Goal: Task Accomplishment & Management: Complete application form

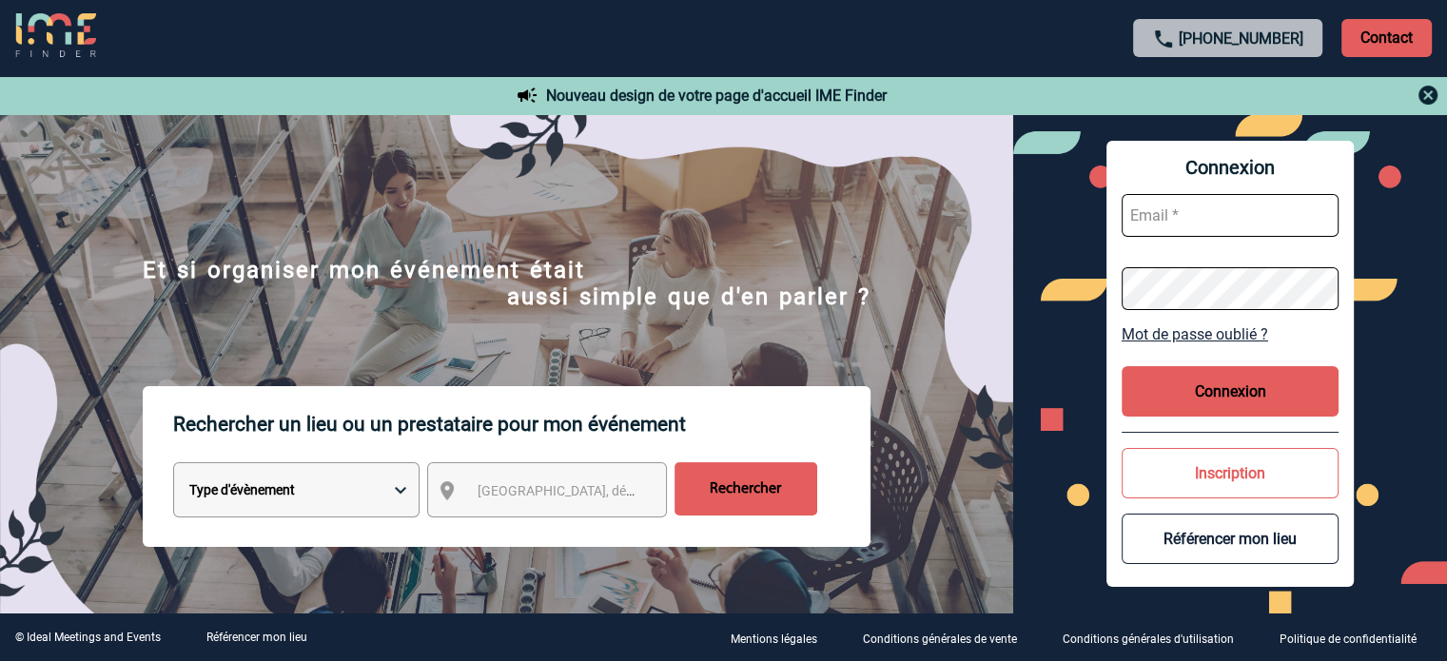
type input "[EMAIL_ADDRESS][DOMAIN_NAME]"
click at [1229, 391] on button "Connexion" at bounding box center [1230, 391] width 217 height 50
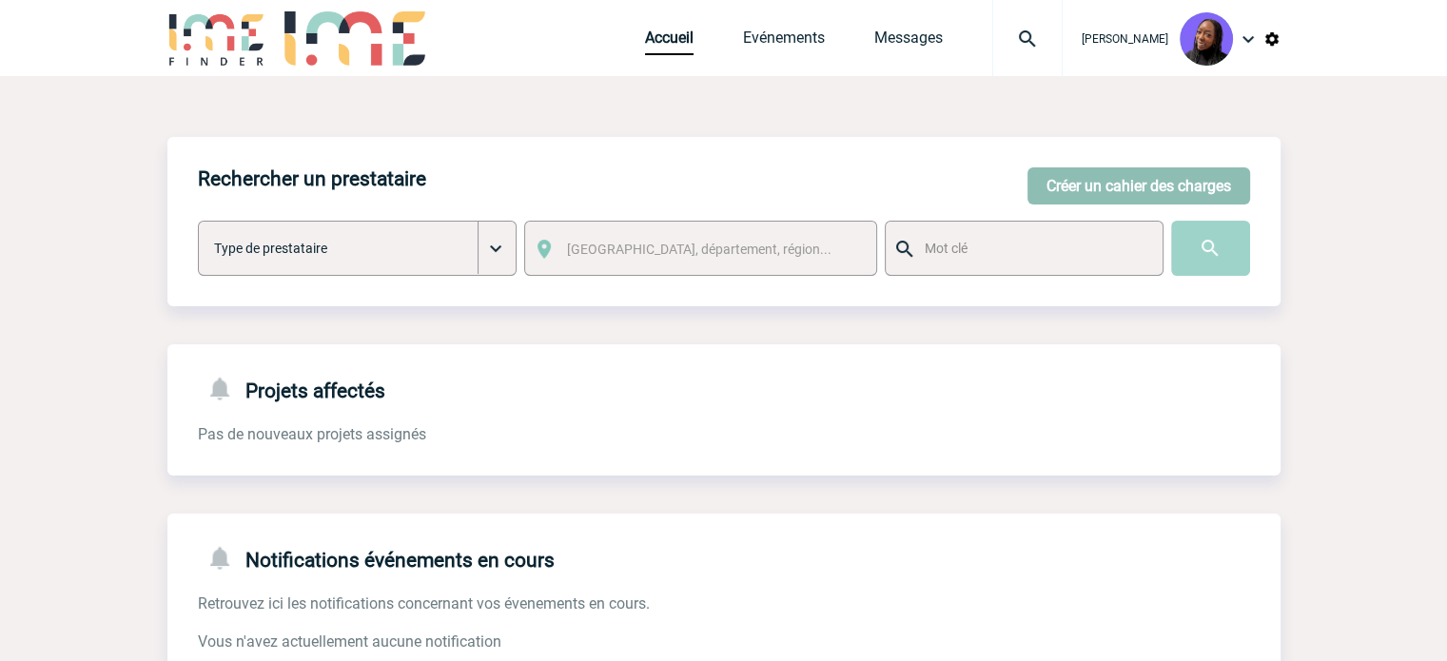
click at [1075, 178] on button "Créer un cahier des charges" at bounding box center [1139, 185] width 223 height 37
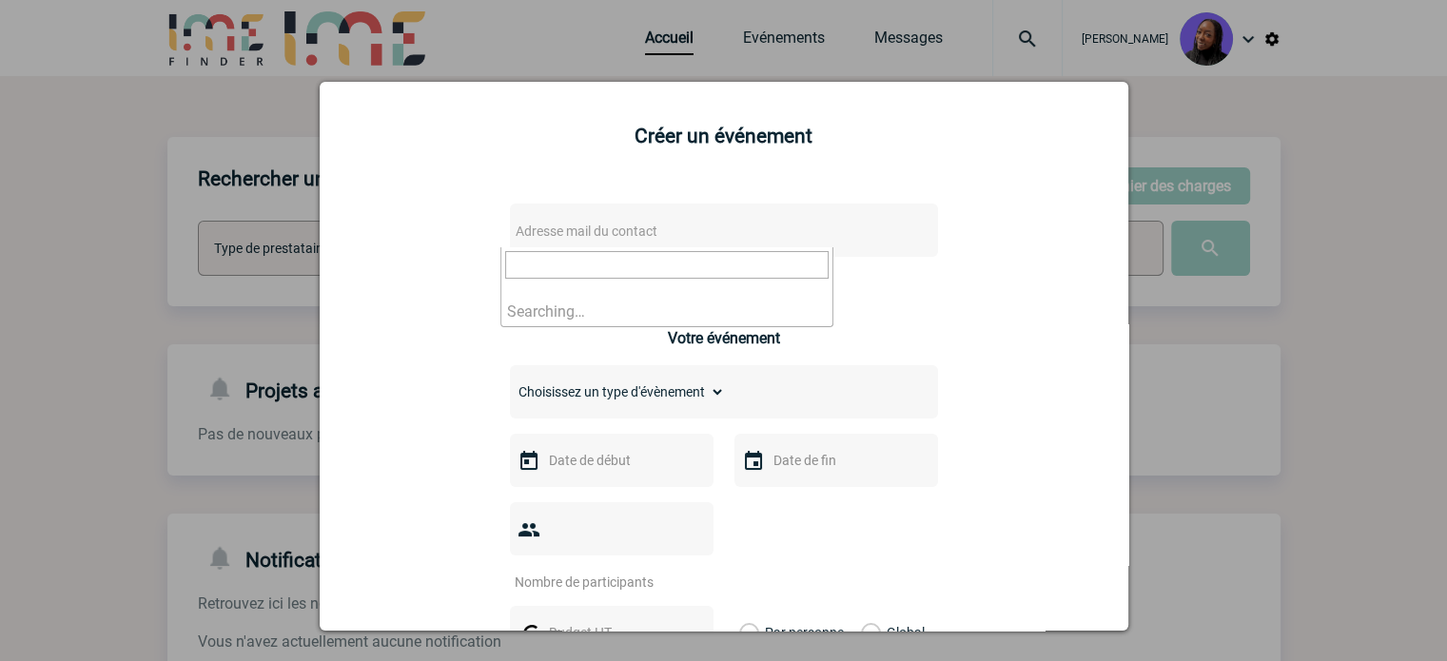
click at [664, 239] on span "Adresse mail du contact" at bounding box center [674, 231] width 333 height 27
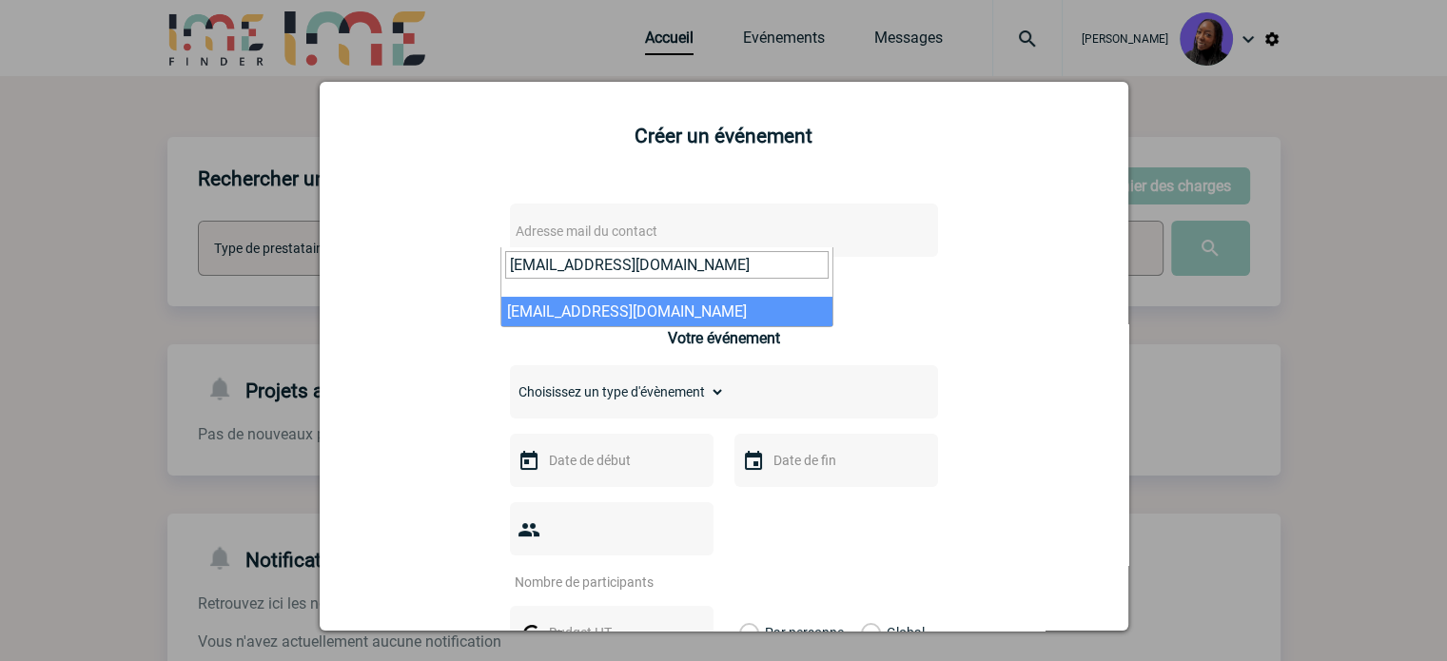
type input "parane.marzban@amplifon.com"
select select "125981"
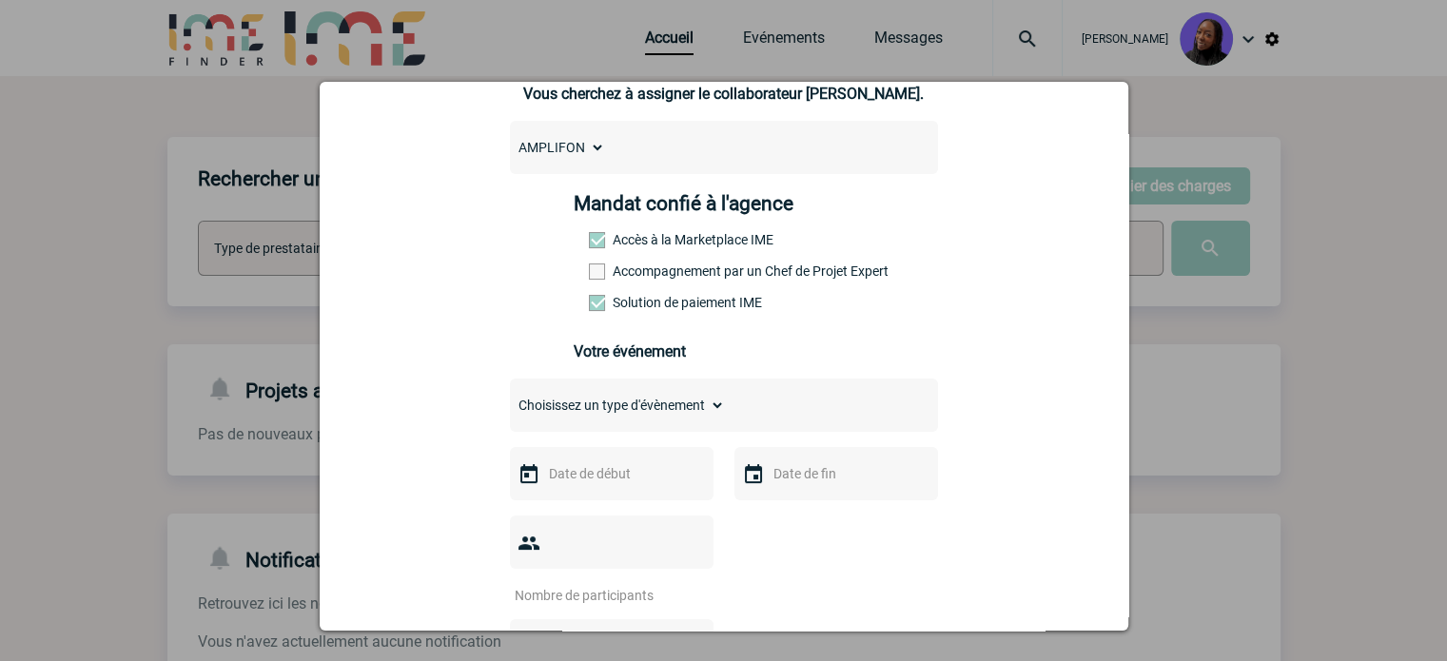
click at [632, 277] on label "Accompagnement par un Chef de Projet Expert" at bounding box center [631, 271] width 84 height 15
click at [0, 0] on input "Accompagnement par un Chef de Projet Expert" at bounding box center [0, 0] width 0 height 0
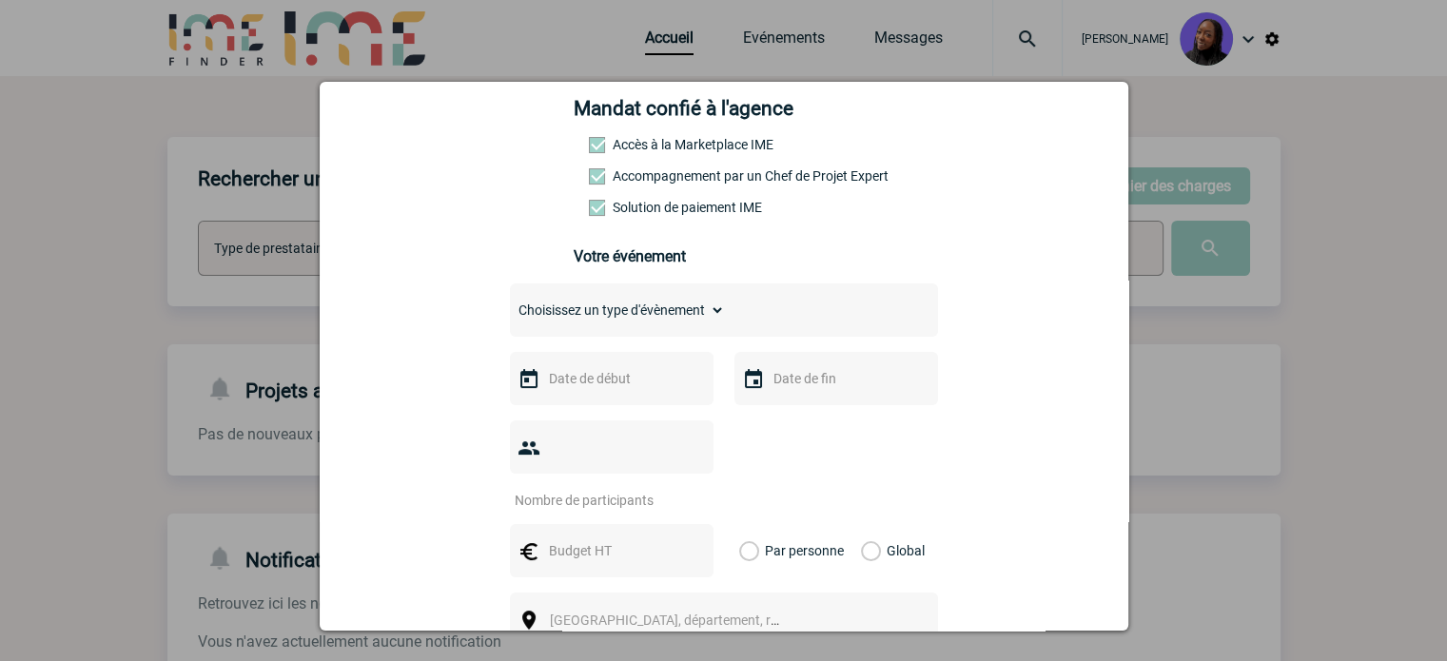
click at [582, 330] on div "Choisissez un type d'évènement Séminaire avec nuitée Séminaire sans nuitée Repa…" at bounding box center [724, 310] width 428 height 53
click at [571, 308] on select "Choisissez un type d'évènement Séminaire avec nuitée Séminaire sans nuitée Repa…" at bounding box center [617, 310] width 215 height 27
select select "3"
click at [510, 303] on select "Choisissez un type d'évènement Séminaire avec nuitée Séminaire sans nuitée Repa…" at bounding box center [617, 310] width 215 height 27
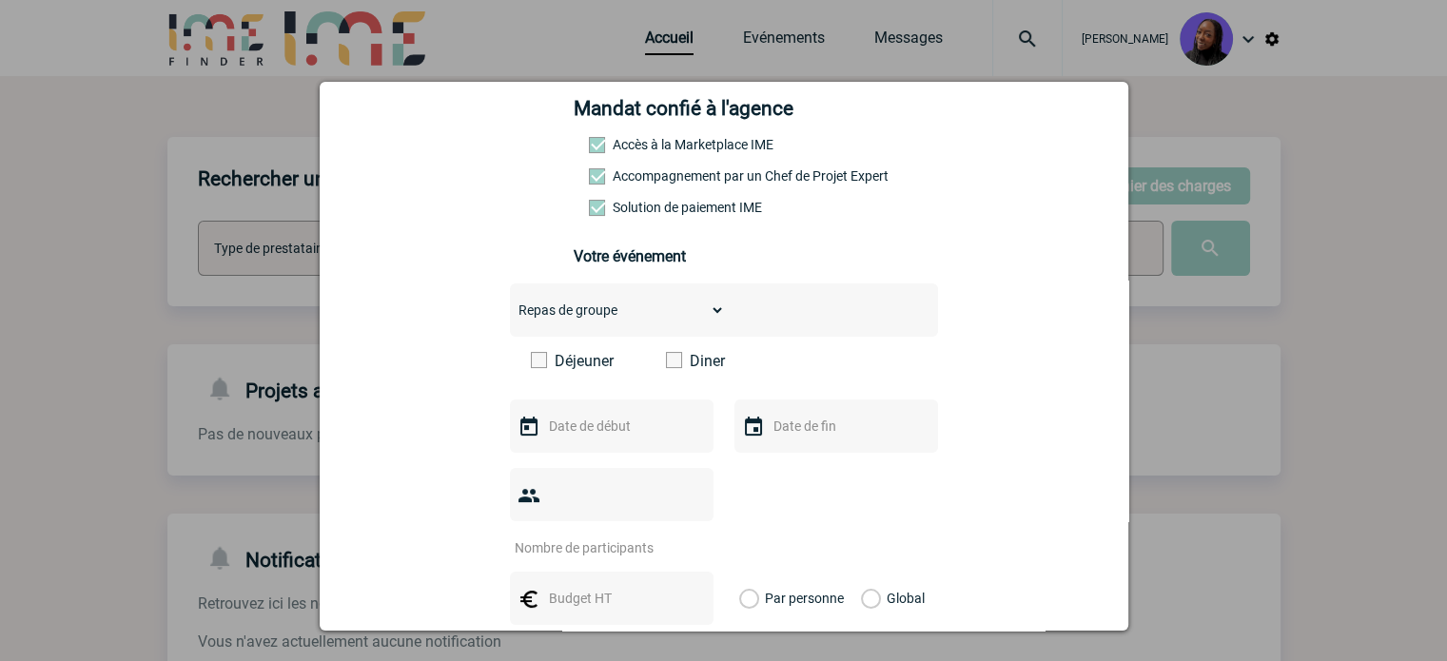
drag, startPoint x: 666, startPoint y: 364, endPoint x: 368, endPoint y: 370, distance: 297.9
click at [666, 364] on span at bounding box center [674, 360] width 16 height 16
click at [0, 0] on input "Diner" at bounding box center [0, 0] width 0 height 0
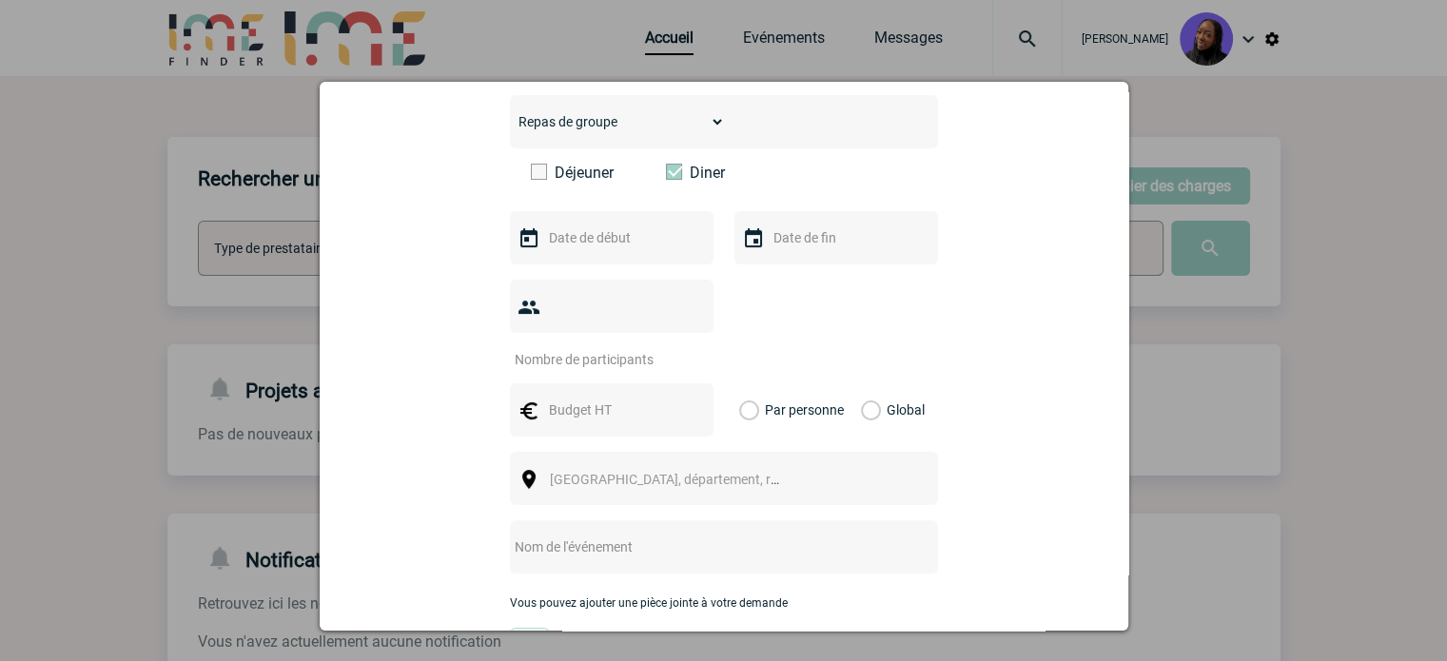
scroll to position [476, 0]
click at [631, 238] on input "text" at bounding box center [609, 236] width 131 height 25
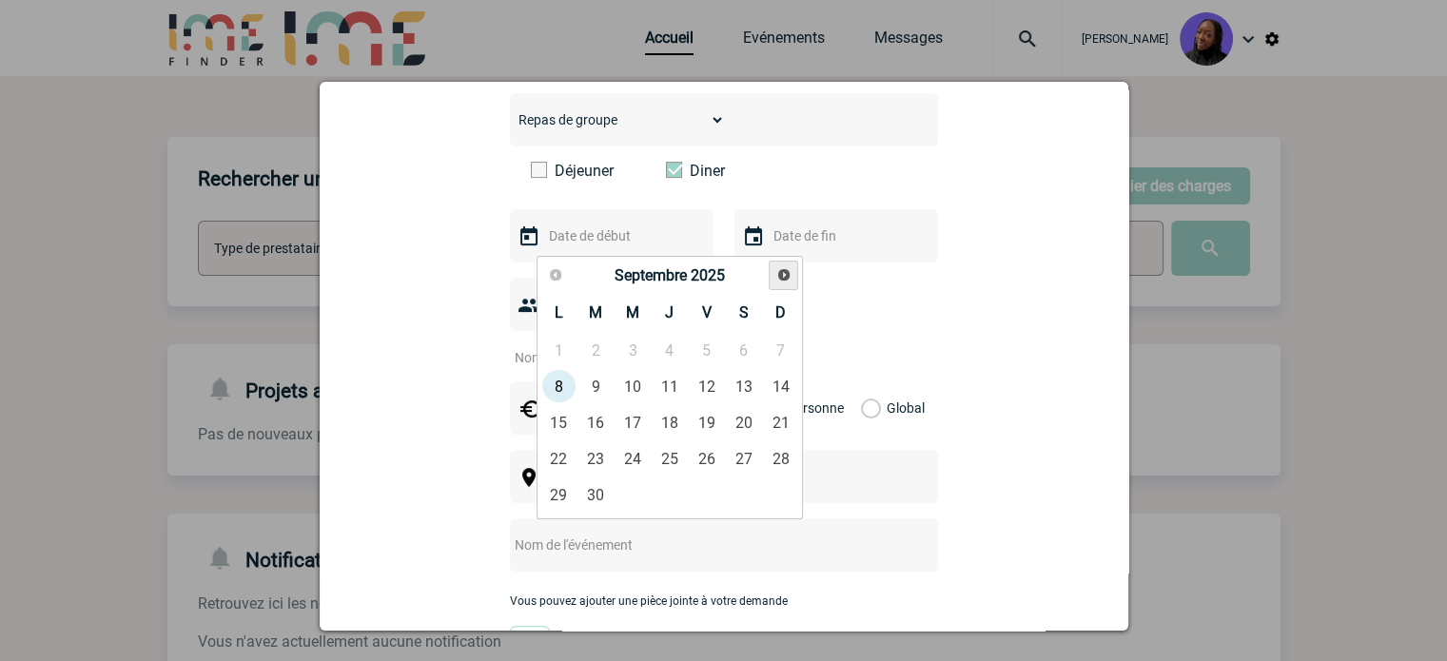
click at [786, 276] on span "Suivant" at bounding box center [783, 274] width 15 height 15
click at [585, 463] on link "18" at bounding box center [596, 459] width 35 height 34
type input "18-11-2025"
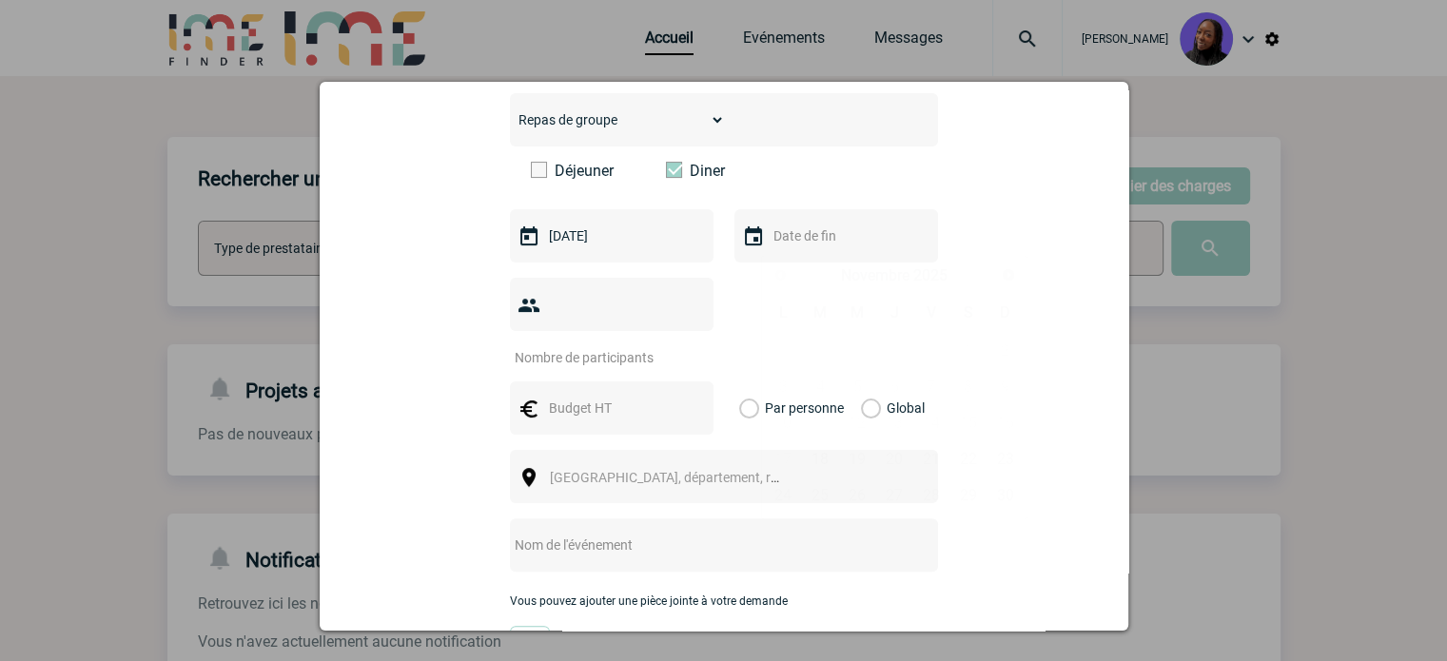
click at [827, 246] on input "text" at bounding box center [834, 236] width 131 height 25
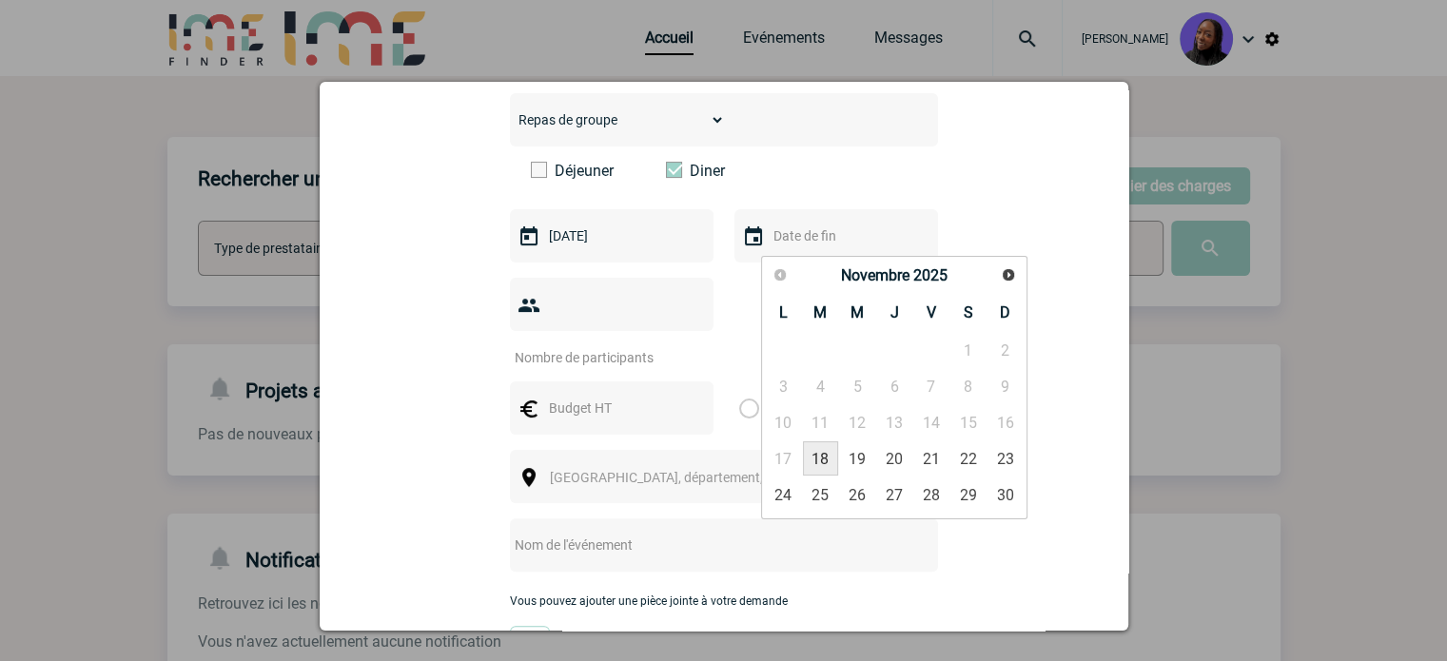
click at [835, 462] on link "18" at bounding box center [820, 459] width 35 height 34
type input "18-11-2025"
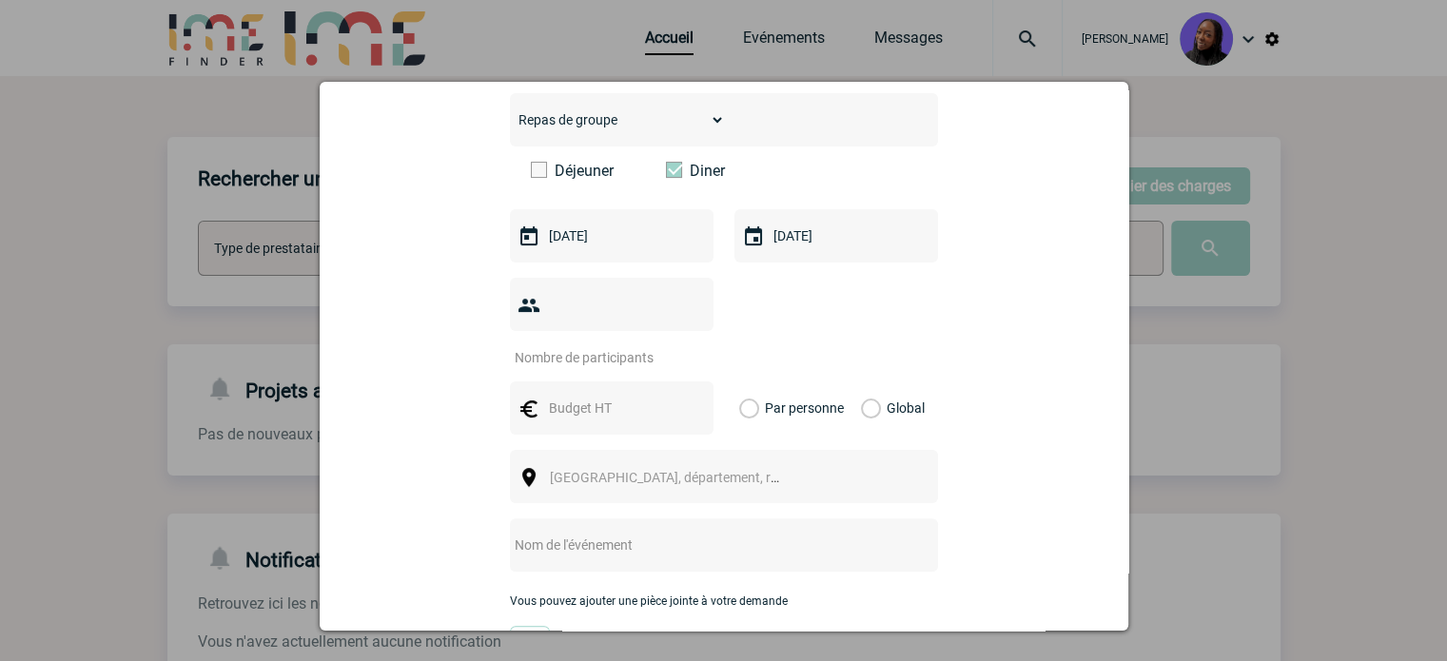
click at [631, 345] on input "number" at bounding box center [599, 357] width 179 height 25
type input "20"
click at [600, 396] on input "text" at bounding box center [609, 408] width 131 height 25
type input "3000"
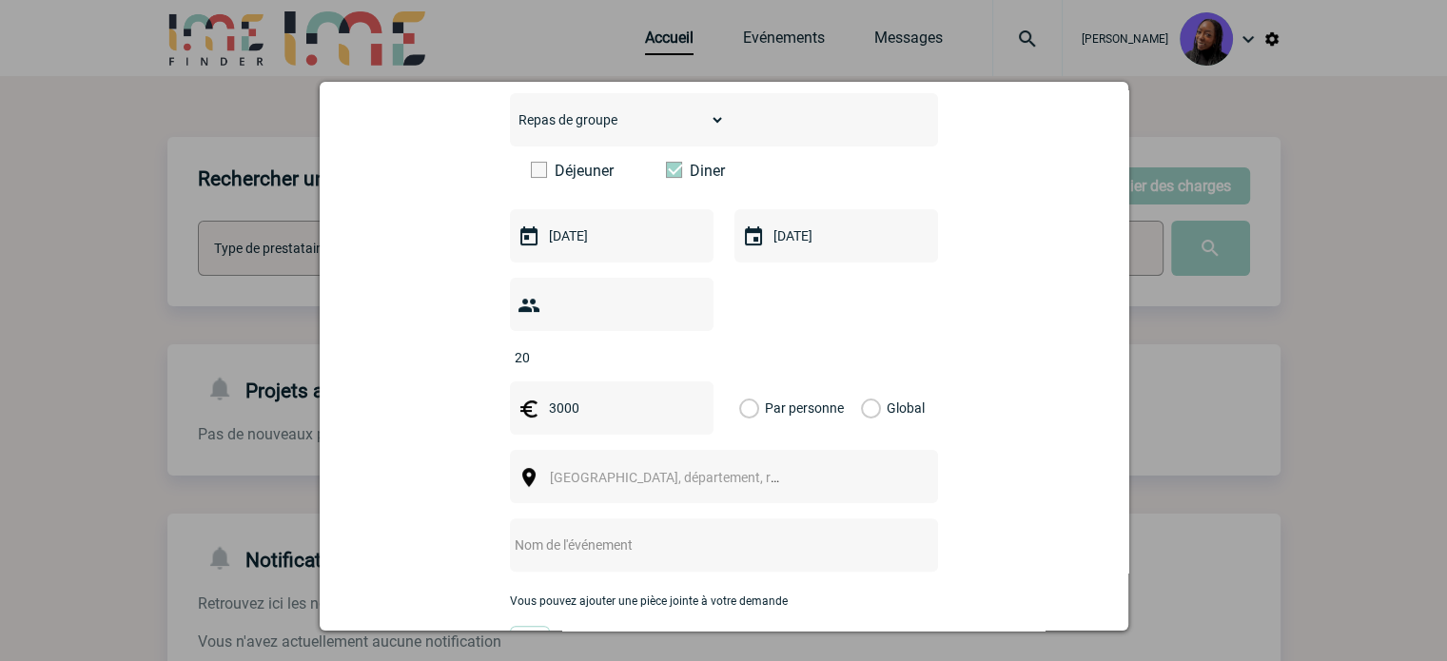
click at [865, 382] on label "Global" at bounding box center [867, 408] width 12 height 53
click at [0, 0] on input "Global" at bounding box center [0, 0] width 0 height 0
click at [784, 464] on span "[GEOGRAPHIC_DATA], département, région..." at bounding box center [673, 477] width 262 height 27
click at [558, 478] on input "Possy" at bounding box center [666, 480] width 252 height 28
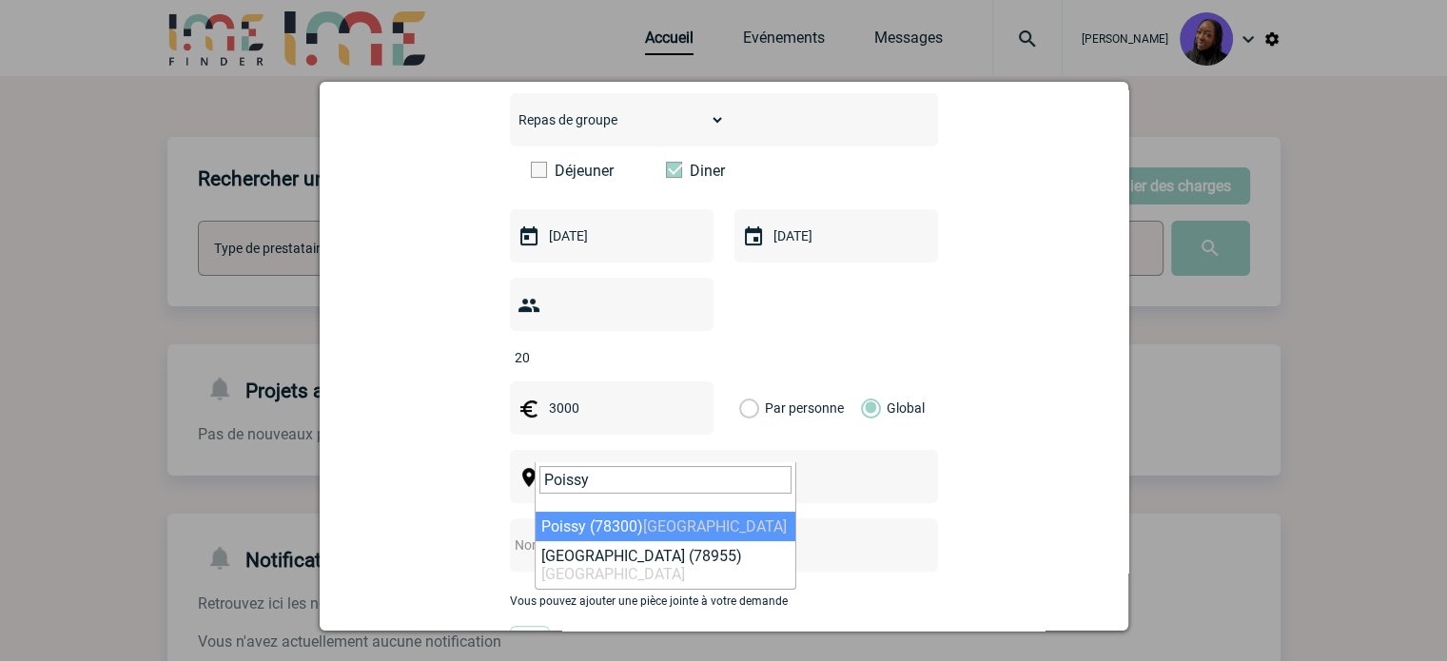
type input "Poissy"
select select "968"
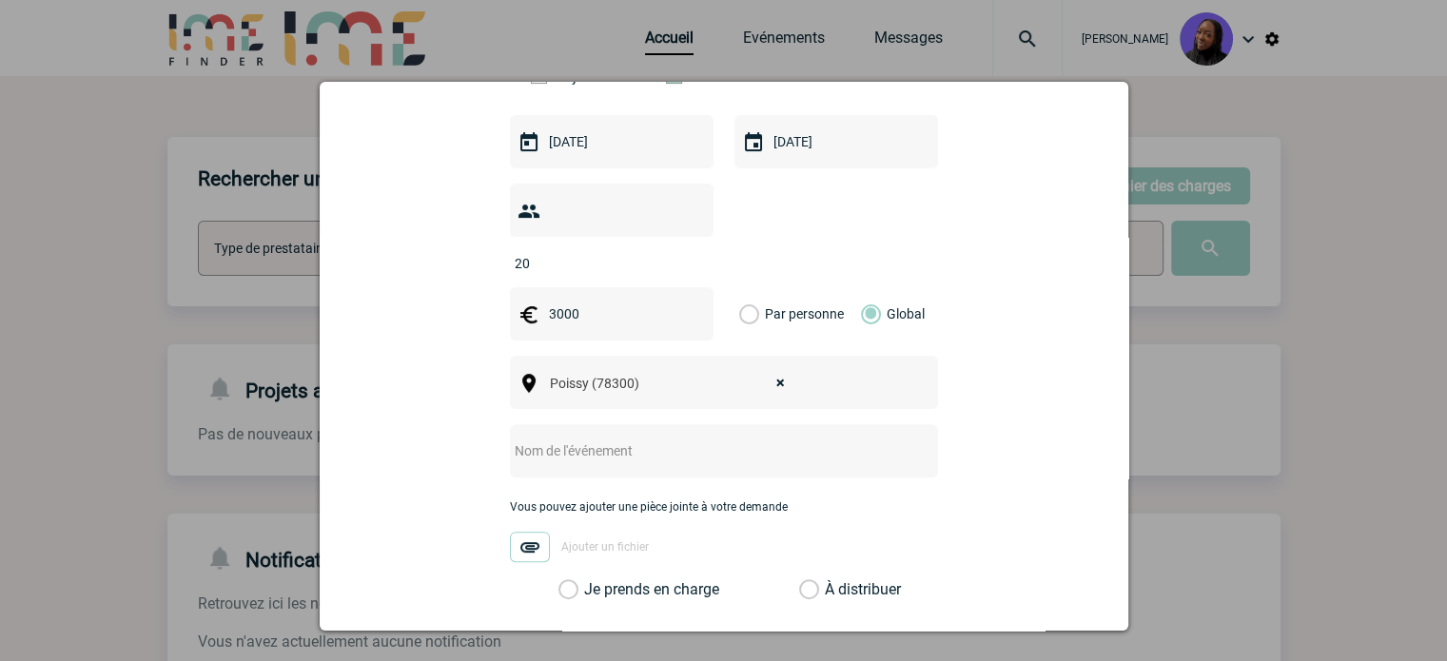
scroll to position [666, 0]
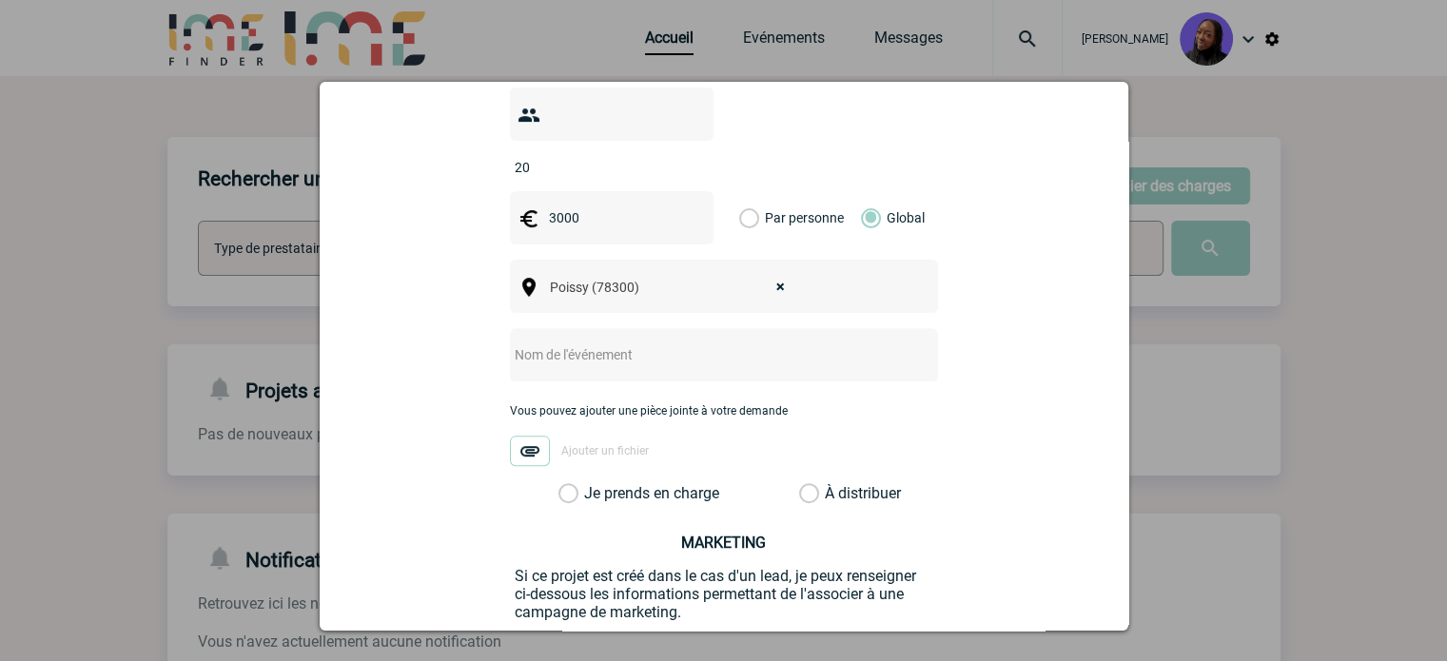
click at [569, 343] on input "text" at bounding box center [699, 355] width 378 height 25
paste input "Réunion médical plus diner"
click at [622, 343] on input "Réunion médical plus diner" at bounding box center [699, 355] width 378 height 25
click at [656, 343] on input "Réunion médical - diner" at bounding box center [699, 355] width 378 height 25
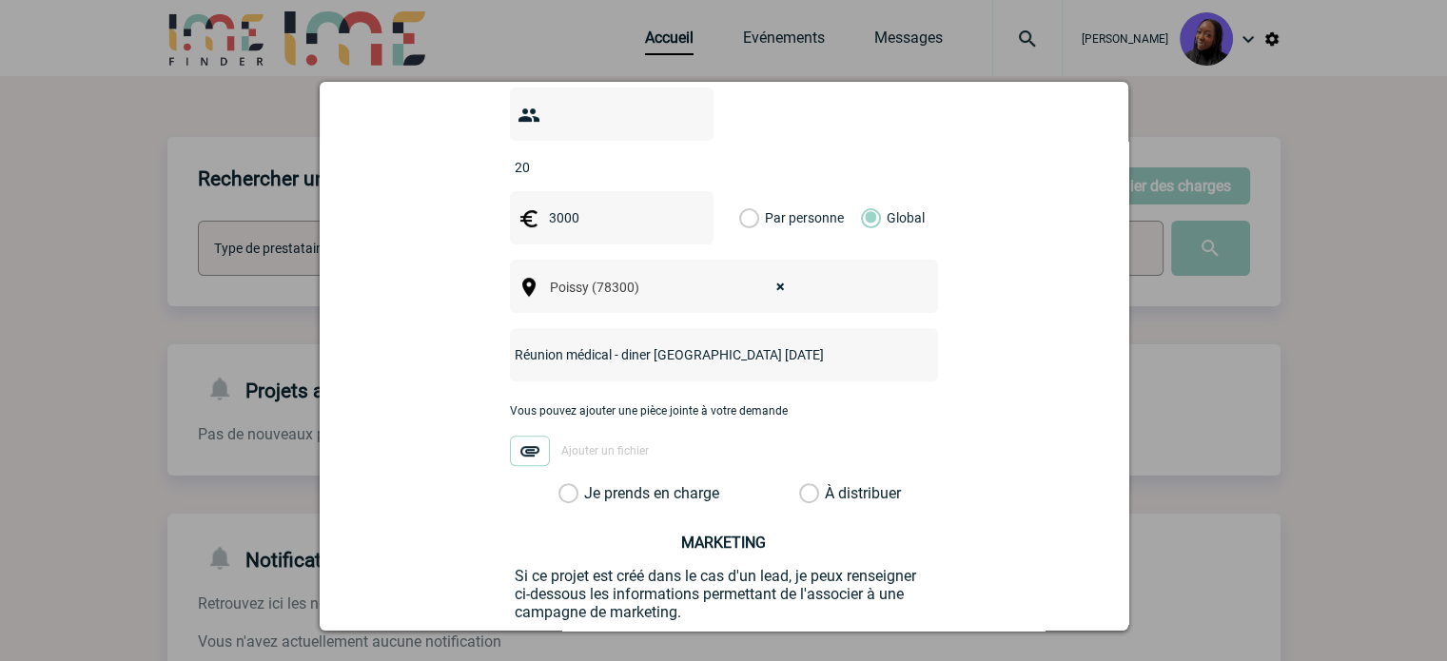
type input "Réunion médical - diner Yvelines Novembre 2025"
click at [563, 484] on label "Je prends en charge" at bounding box center [575, 493] width 32 height 19
click at [0, 0] on input "Je prends en charge" at bounding box center [0, 0] width 0 height 0
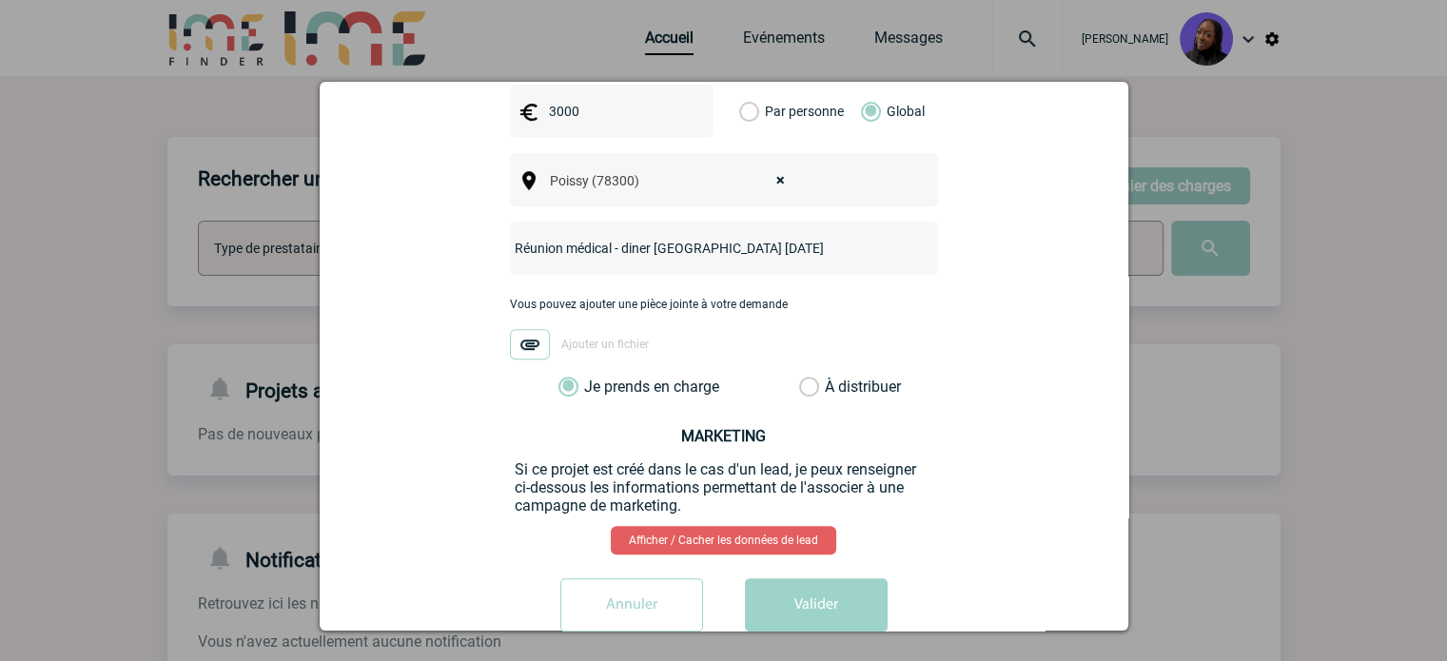
scroll to position [788, 0]
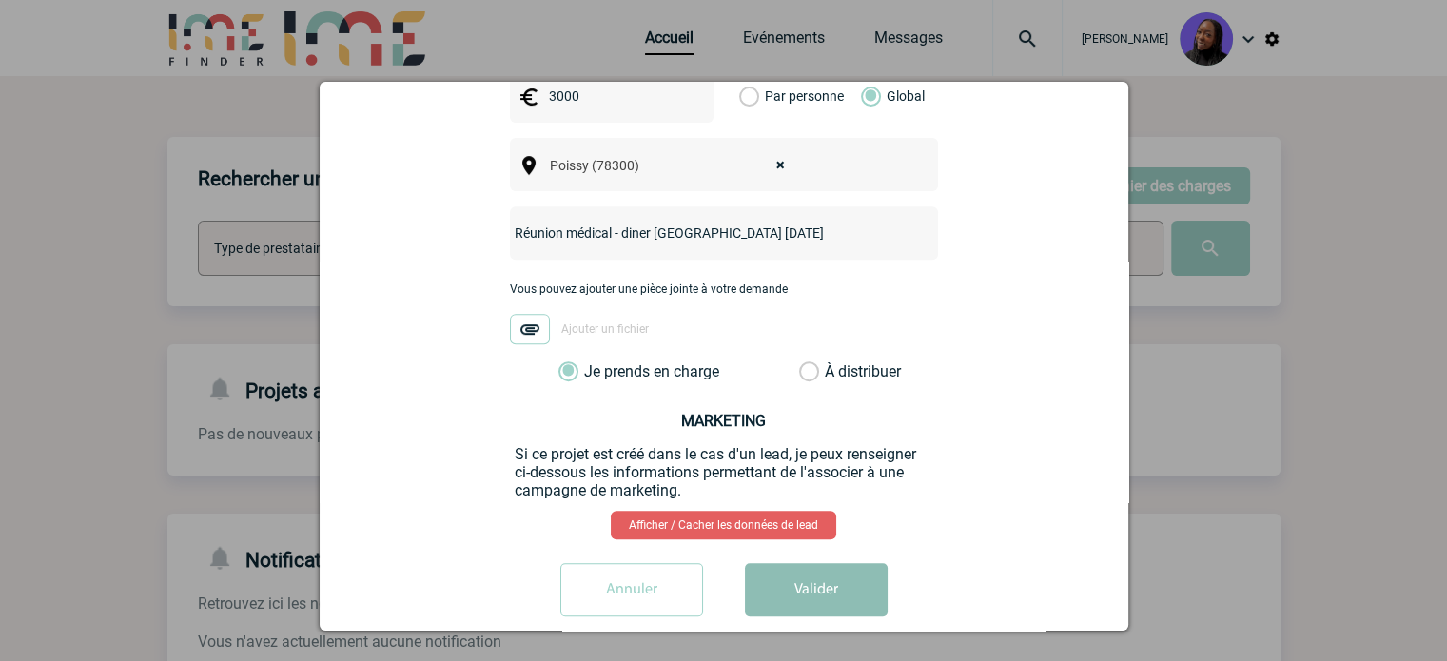
click at [799, 568] on button "Valider" at bounding box center [816, 589] width 143 height 53
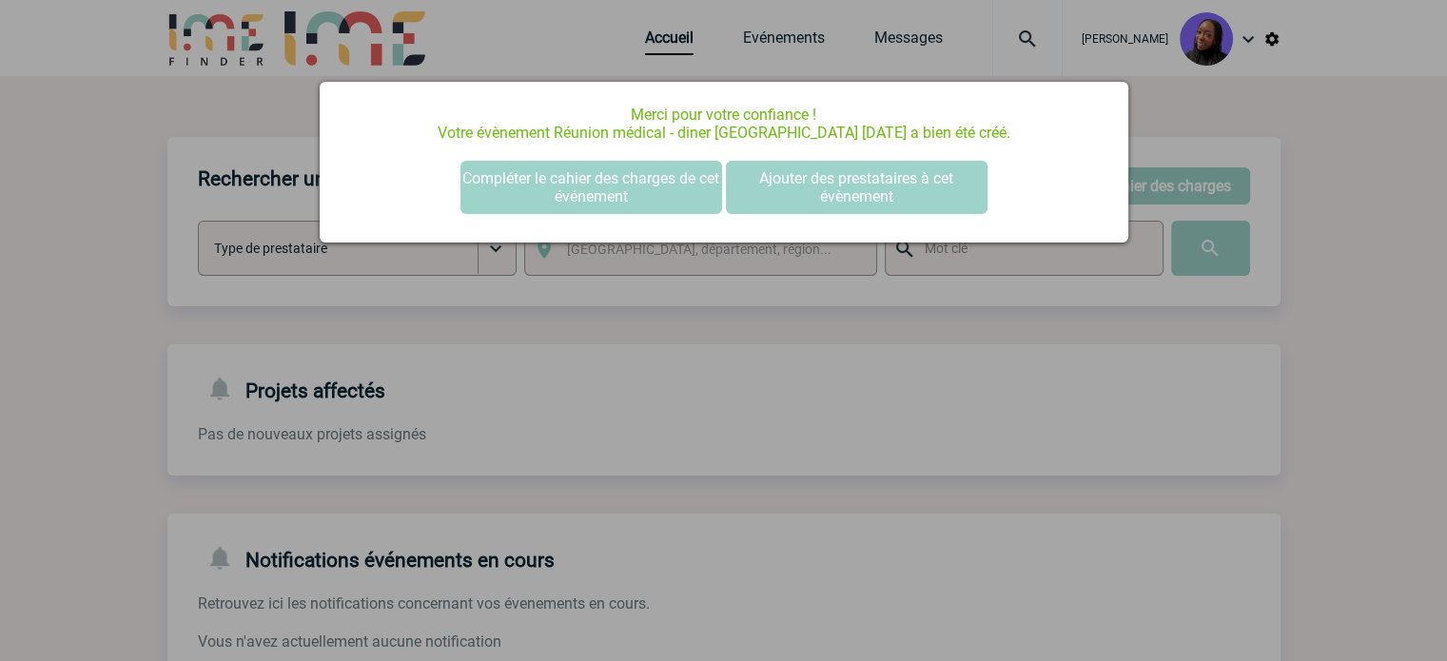
scroll to position [0, 0]
click at [598, 193] on button "Compléter le cahier des charges de cet événement" at bounding box center [592, 187] width 262 height 53
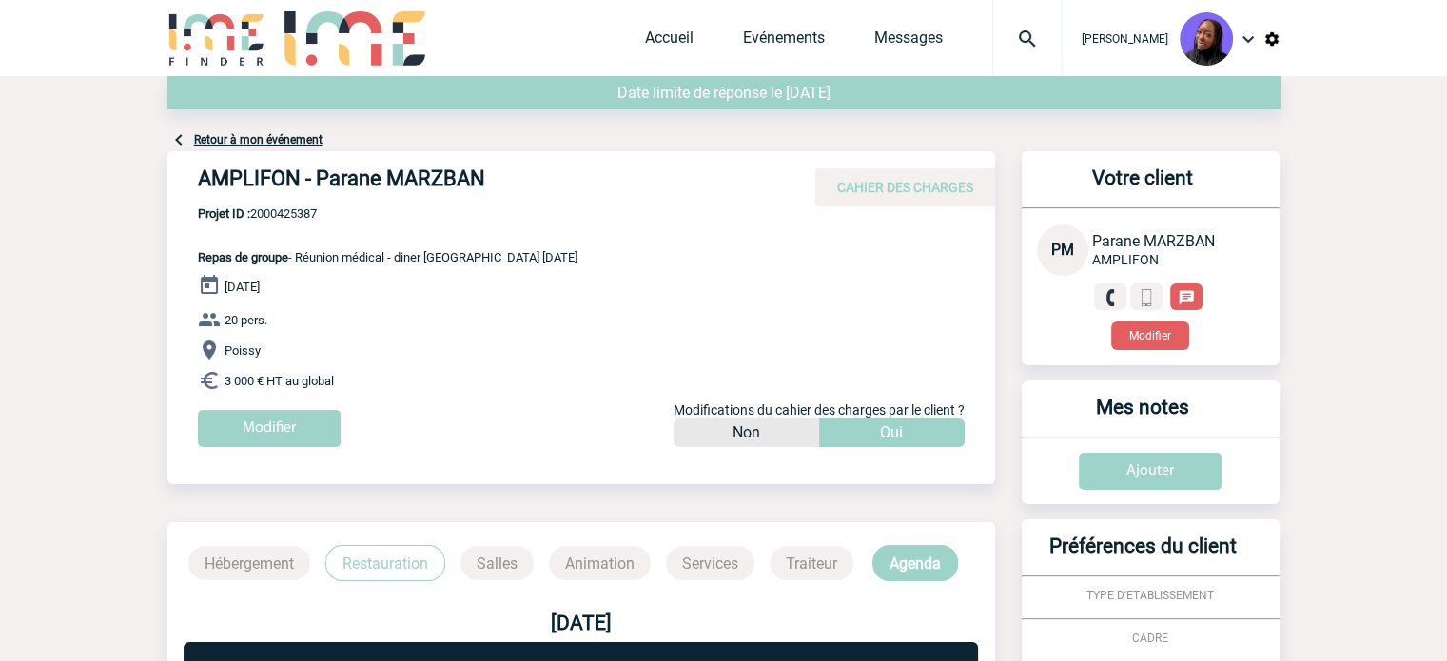
click at [414, 177] on h4 "AMPLIFON - Parane MARZBAN" at bounding box center [483, 183] width 571 height 32
copy div "AMPLIFON - Parane MARZBAN"
click at [297, 222] on p "Projet ID : 2000425387 Repas de groupe - Réunion médical - diner Yvelines Novem…" at bounding box center [372, 235] width 410 height 58
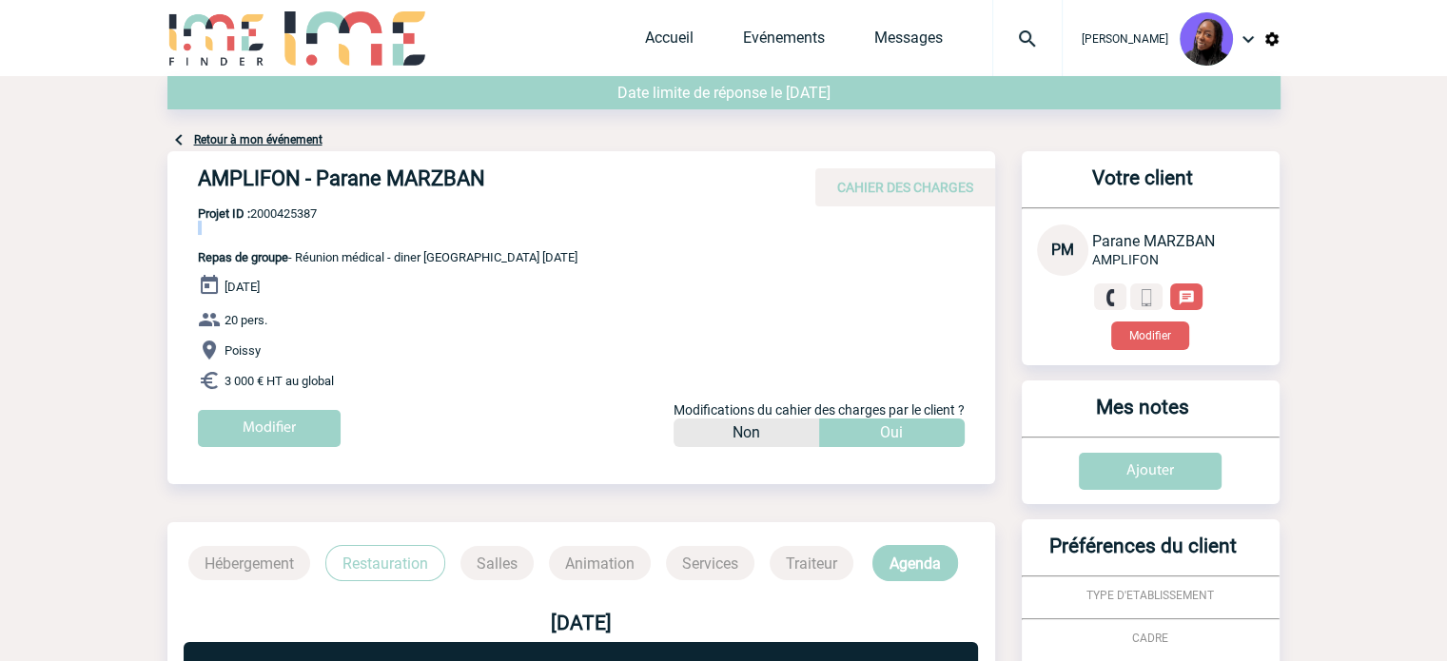
click at [297, 222] on p "Projet ID : 2000425387 Repas de groupe - Réunion médical - diner Yvelines Novem…" at bounding box center [372, 235] width 410 height 58
click at [294, 212] on span "Projet ID : 2000425387" at bounding box center [388, 213] width 380 height 14
copy span "2000425387"
drag, startPoint x: 353, startPoint y: 378, endPoint x: 194, endPoint y: 262, distance: 196.8
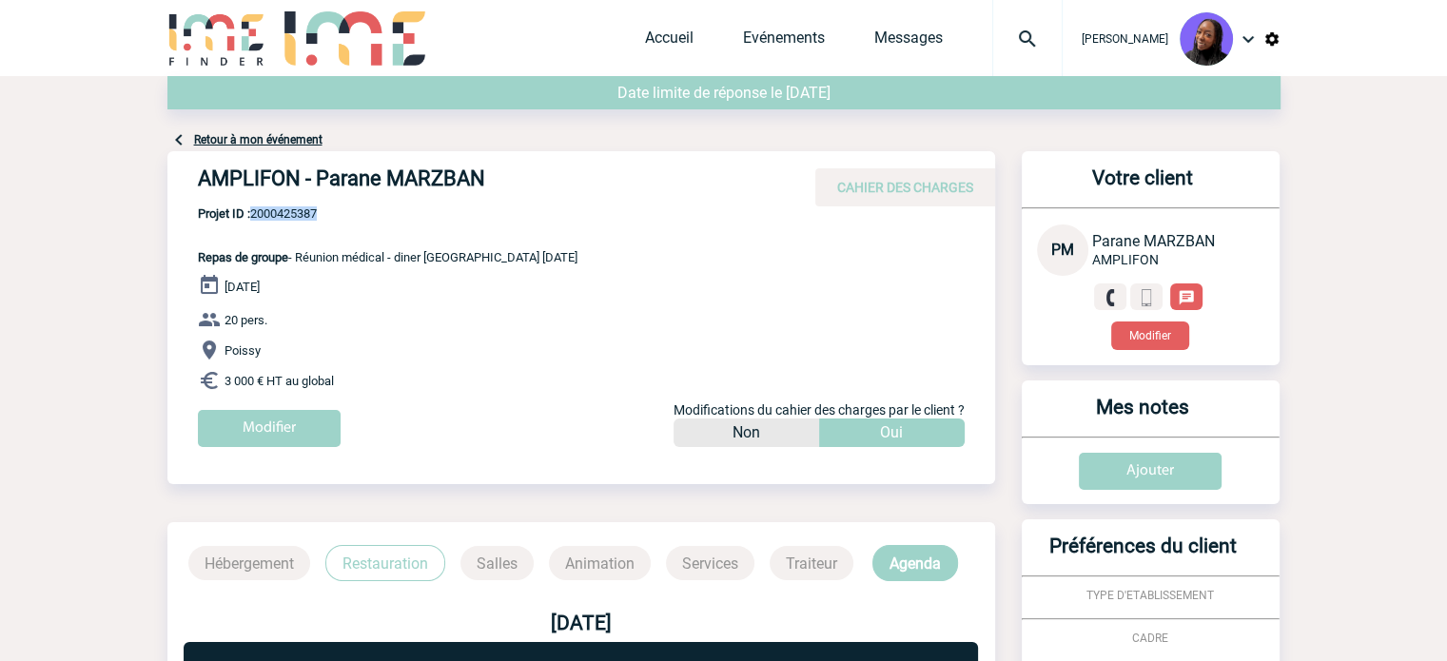
click at [194, 262] on div "AMPLIFON - Parane MARZBAN CAHIER DES CHARGES AMPLIFON - Parane MARZBAN - Repas …" at bounding box center [581, 306] width 828 height 310
copy div "Repas de groupe - Réunion médical - diner Yvelines Novembre 2025 18 Novembre 20…"
